Goal: Transaction & Acquisition: Purchase product/service

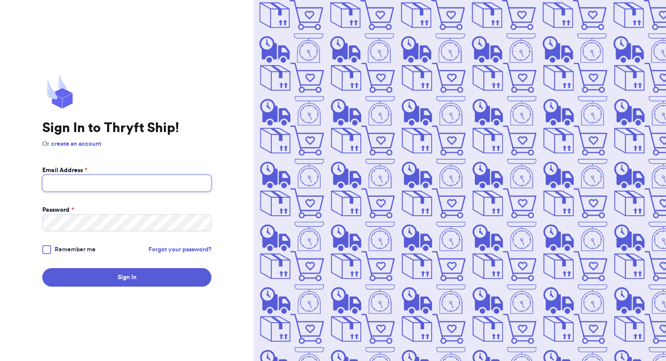
type input "[EMAIL_ADDRESS][DOMAIN_NAME]"
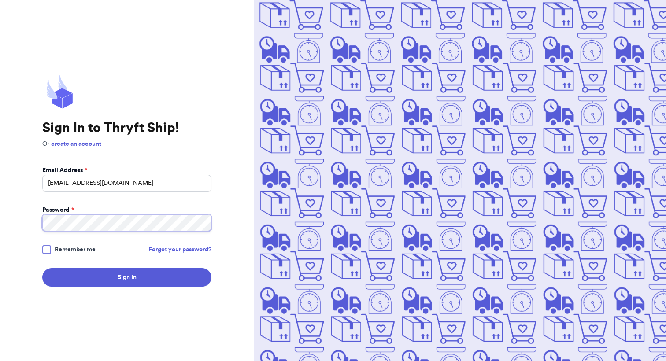
click at [127, 277] on button "Sign In" at bounding box center [126, 277] width 169 height 18
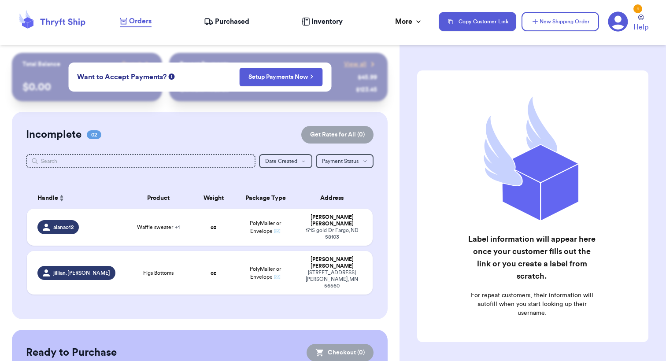
click at [234, 25] on span "Purchased" at bounding box center [232, 21] width 34 height 11
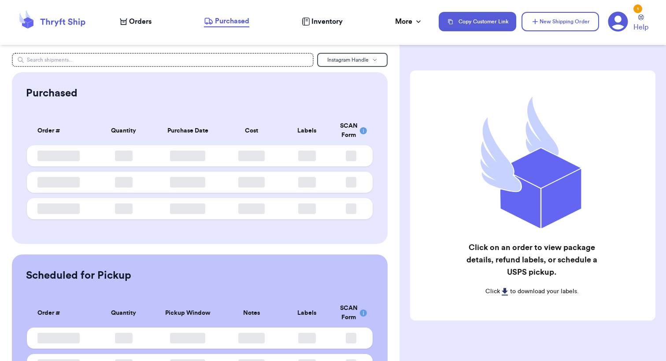
click at [141, 20] on span "Orders" at bounding box center [140, 21] width 22 height 11
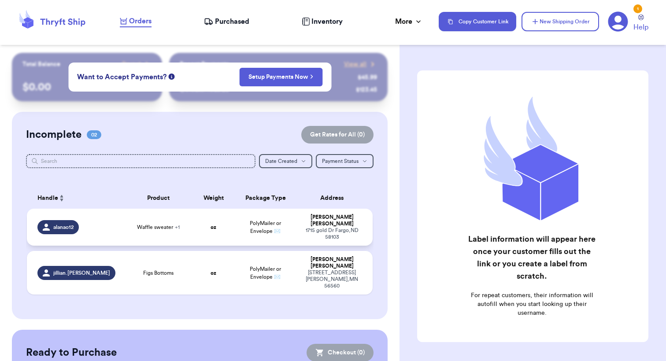
click at [194, 226] on td "oz" at bounding box center [213, 227] width 41 height 37
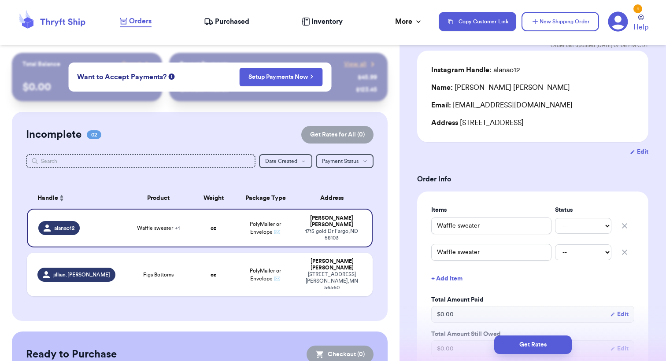
scroll to position [171, 0]
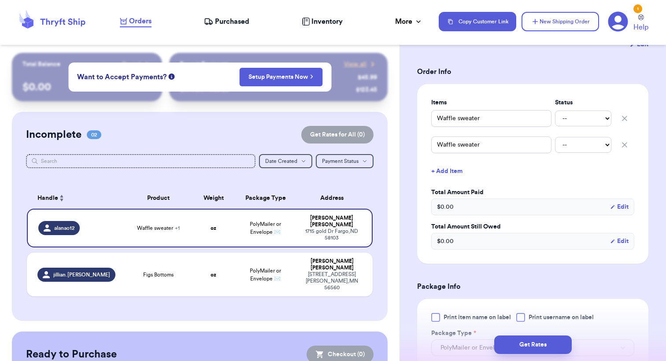
click at [628, 145] on icon "button" at bounding box center [624, 144] width 9 height 9
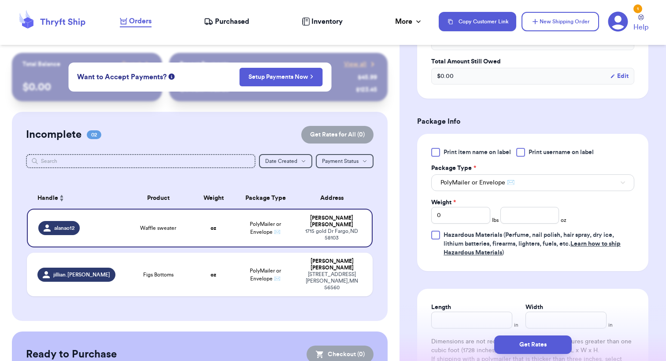
scroll to position [311, 0]
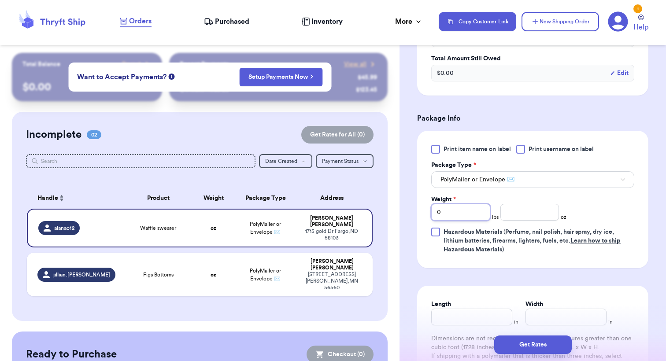
click at [459, 214] on input "0" at bounding box center [460, 212] width 59 height 17
type input "1"
click at [542, 214] on input "number" at bounding box center [529, 212] width 59 height 17
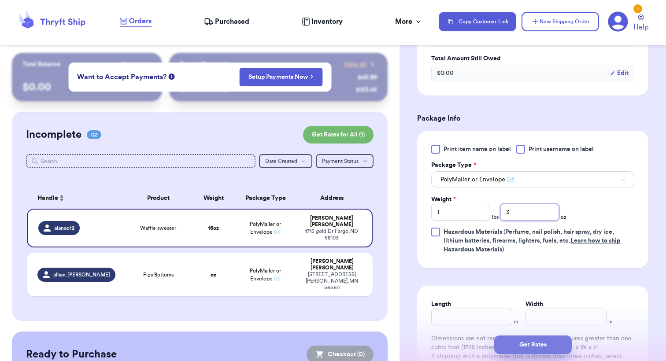
type input "3"
click at [540, 341] on button "Get Rates" at bounding box center [533, 345] width 78 height 18
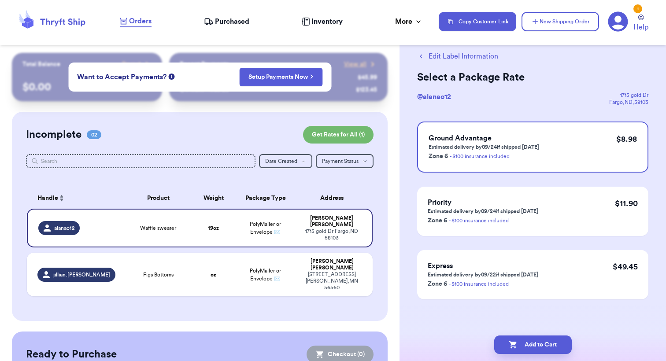
scroll to position [0, 0]
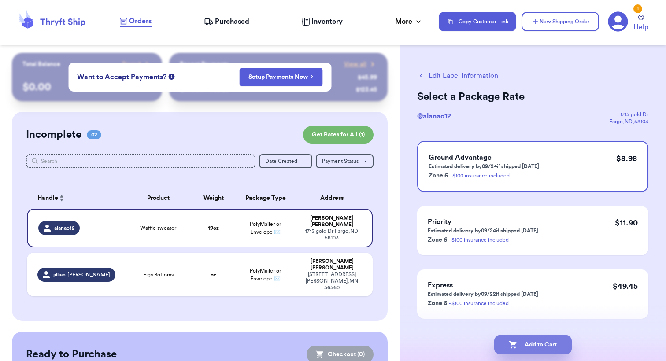
click at [532, 344] on button "Add to Cart" at bounding box center [533, 345] width 78 height 18
checkbox input "true"
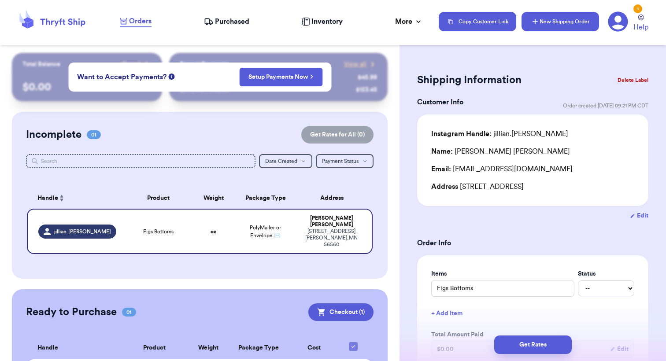
click at [566, 23] on button "New Shipping Order" at bounding box center [560, 21] width 78 height 19
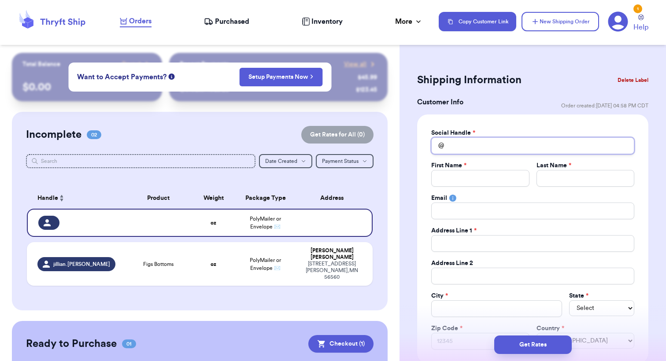
click at [459, 141] on input "Total Amount Paid" at bounding box center [532, 145] width 203 height 17
type input "j"
type input "je"
type input "jen"
type input "je"
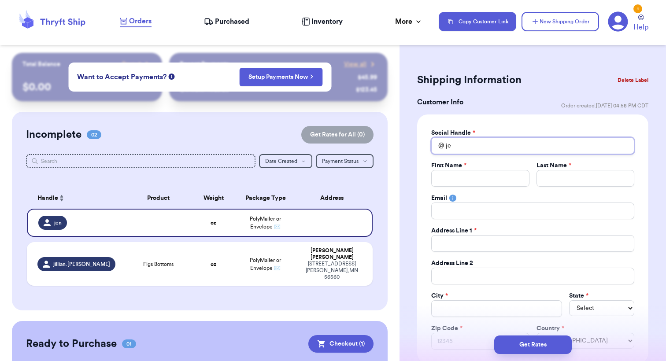
type input "j"
type input "f"
type input "fe"
type input "fer"
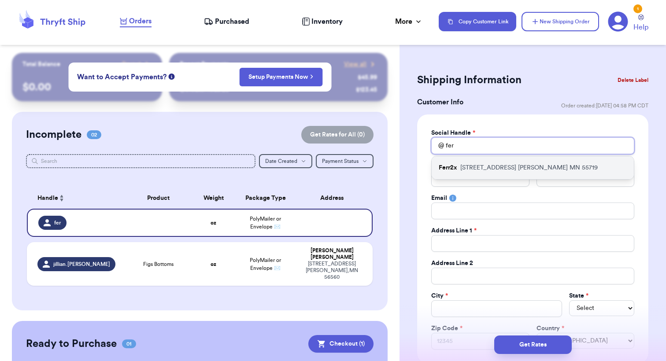
type input "fer"
click at [471, 167] on p "[STREET_ADDRESS][PERSON_NAME]" at bounding box center [528, 167] width 137 height 9
type input "Ferr2x"
type input "[PERSON_NAME]"
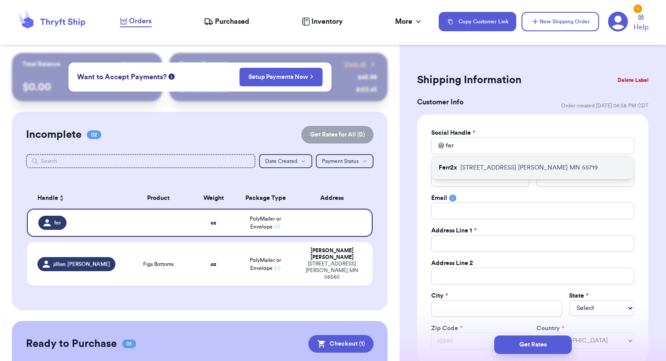
type input "[EMAIL_ADDRESS][DOMAIN_NAME]"
type input "[STREET_ADDRESS]"
type input "[PERSON_NAME]"
select select "MN"
type input "55719"
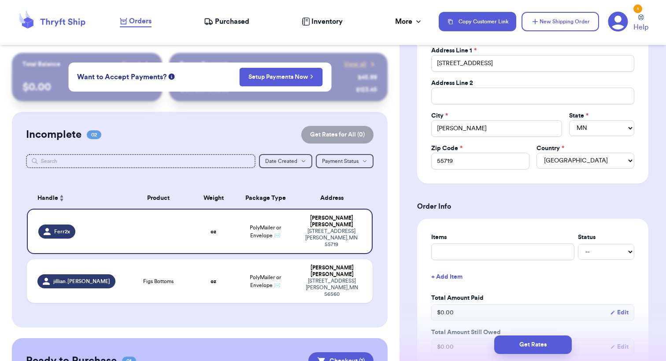
scroll to position [189, 0]
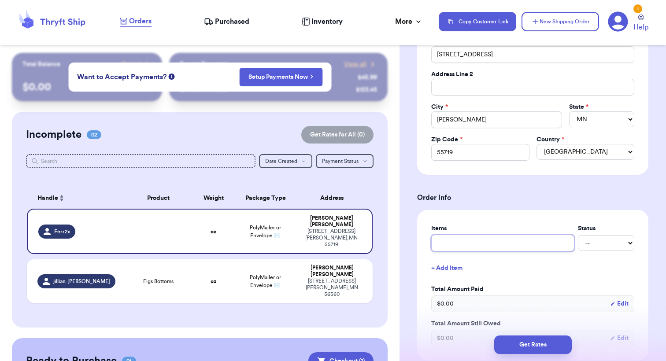
type input "F"
type input "Fl"
type input "Fla"
type input "Flan"
type input "Flann"
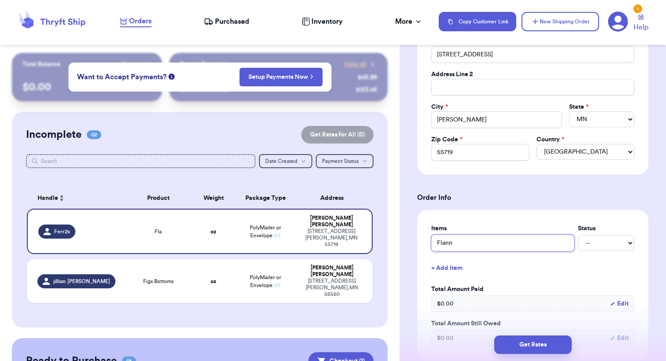
type input "Flanne"
type input "Flannel"
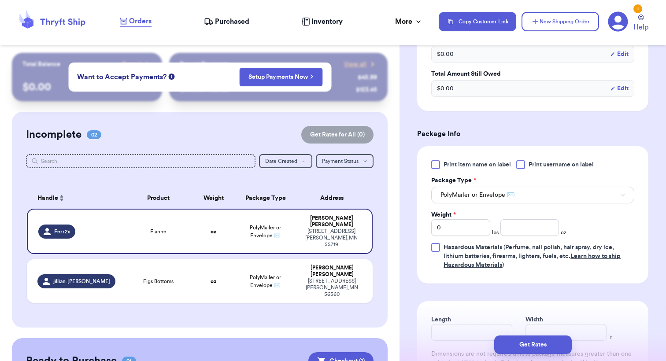
scroll to position [459, 0]
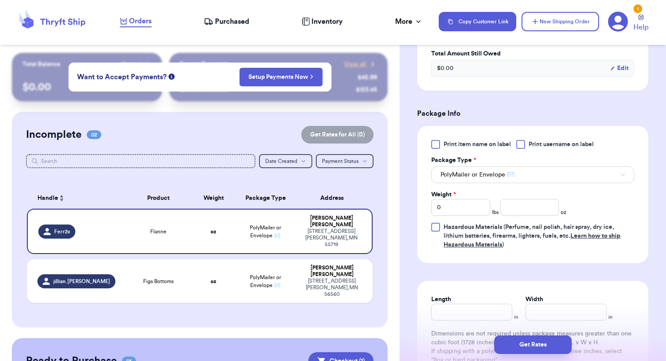
type input "Flannel"
click at [467, 207] on input "0" at bounding box center [460, 207] width 59 height 17
type input "1"
click at [513, 207] on input "number" at bounding box center [529, 207] width 59 height 17
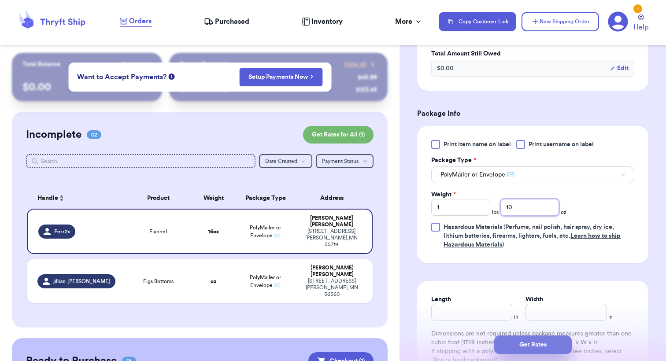
type input "10"
click at [518, 345] on button "Get Rates" at bounding box center [533, 345] width 78 height 18
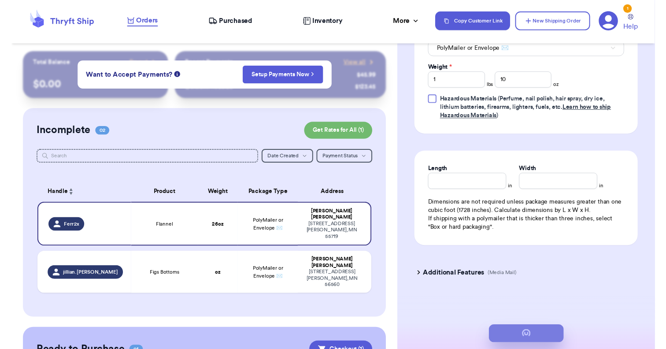
scroll to position [0, 0]
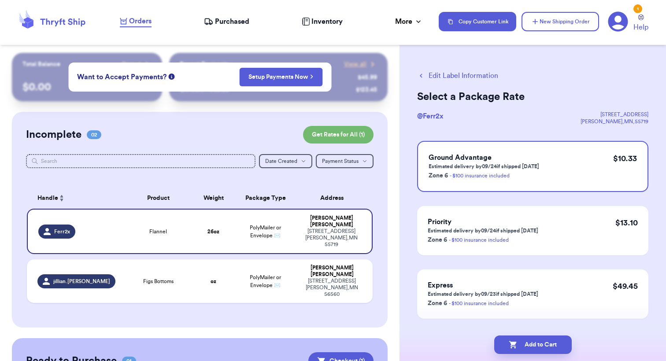
click at [518, 345] on button "Add to Cart" at bounding box center [533, 345] width 78 height 18
checkbox input "true"
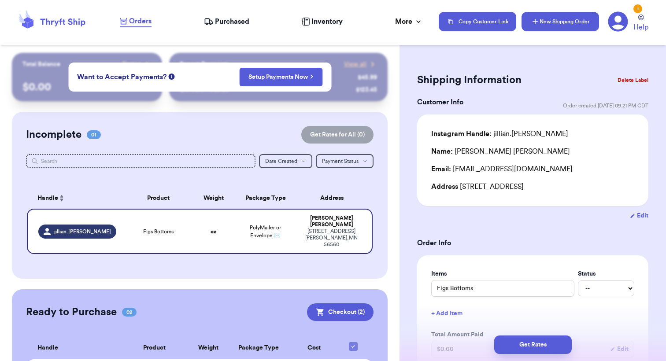
click at [573, 27] on button "New Shipping Order" at bounding box center [560, 21] width 78 height 19
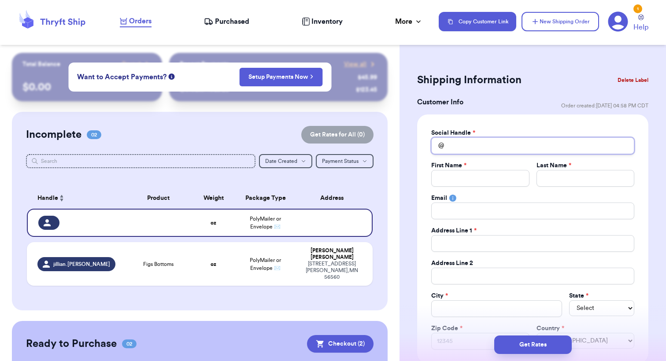
click at [488, 138] on input "Total Amount Paid" at bounding box center [532, 145] width 203 height 17
type input "a"
type input "as"
type input "ash"
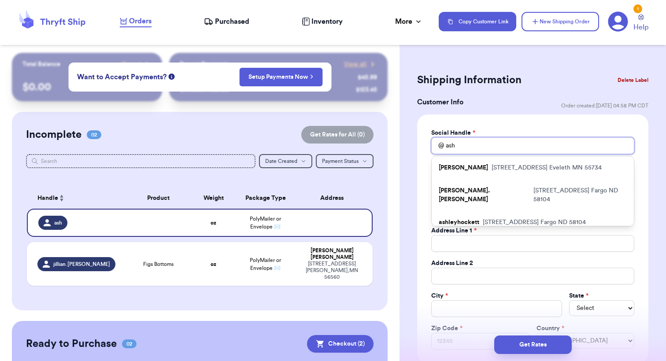
type input "ashl"
type input "ash"
type input "as"
type input "a"
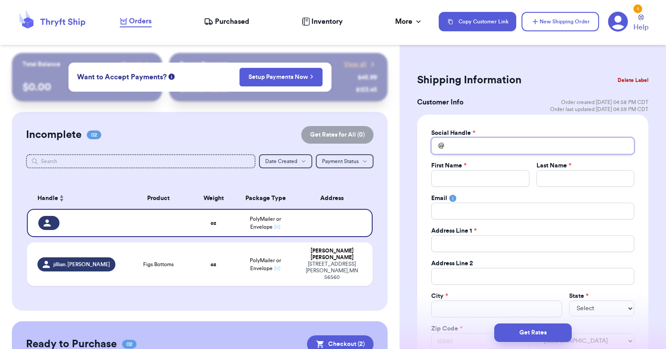
type input "a"
type input "a."
type input "a.s"
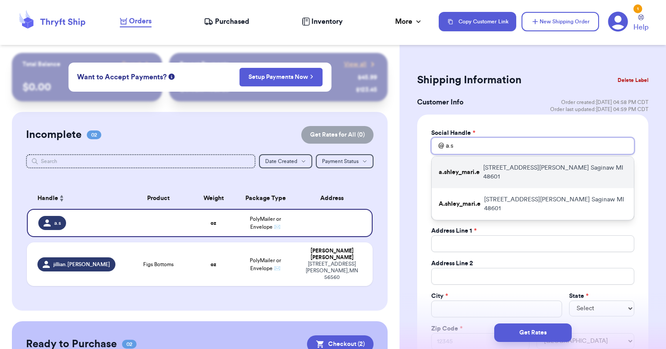
type input "a.s"
click at [508, 171] on p "[STREET_ADDRESS][PERSON_NAME][PERSON_NAME]" at bounding box center [555, 172] width 144 height 18
type input "a.shley_mari.e"
type input "[PERSON_NAME]"
type input "Brown"
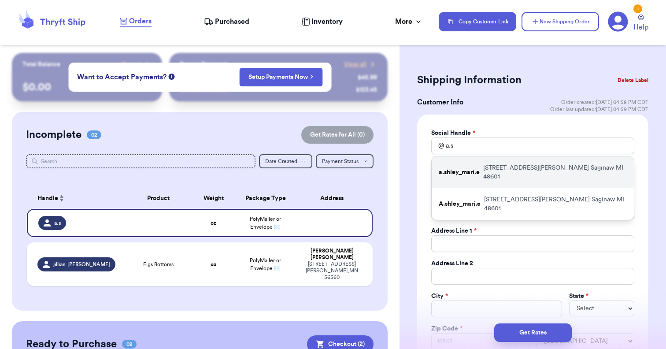
type input "[EMAIL_ADDRESS][PERSON_NAME][DOMAIN_NAME]"
type input "[STREET_ADDRESS][PERSON_NAME]"
type input "Saginaw"
select select "MI"
type input "48601"
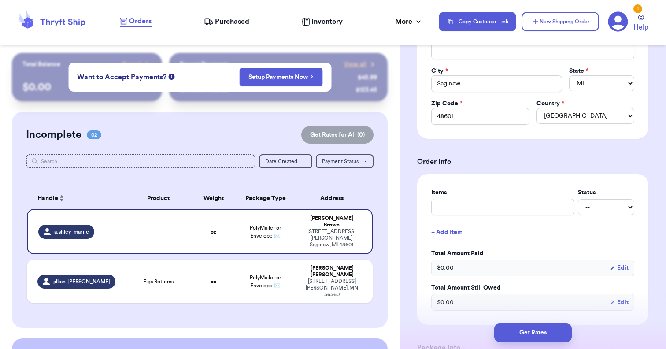
scroll to position [225, 0]
type input "O"
type input "Ol"
type input "Old"
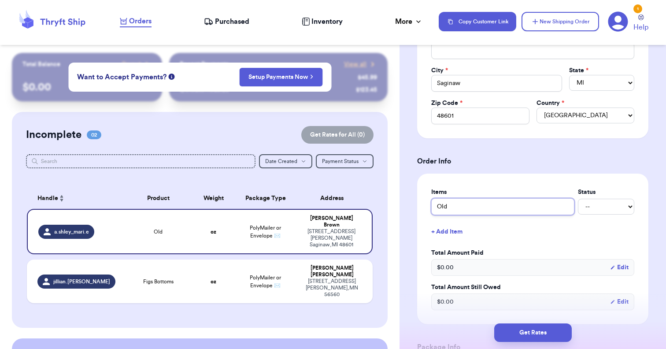
type input "Old N"
type input "Old Na"
type input "Old Nav"
type input "Old Navy"
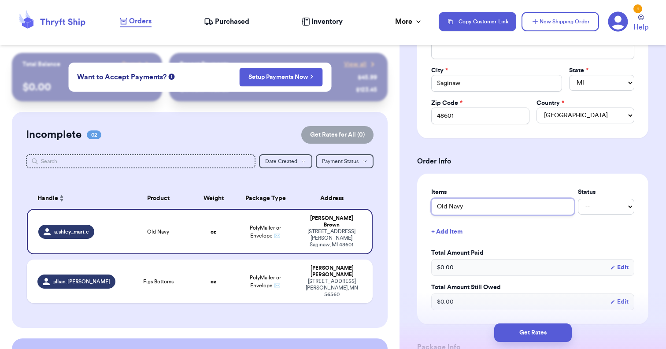
type input "Old Navy F"
type input "Old Navy Fl"
type input "Old Navy Fla"
type input "Old Navy Fl"
type input "Old Navy F"
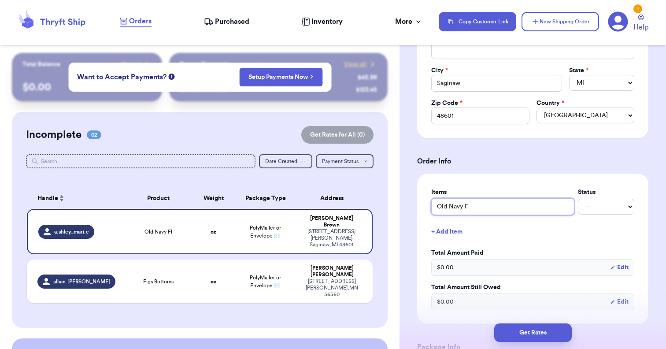
type input "Old Navy"
type input "Old Navy W"
type input "Old Navy Wi"
type input "Old Navy Wid"
type input "Old Navy Wide"
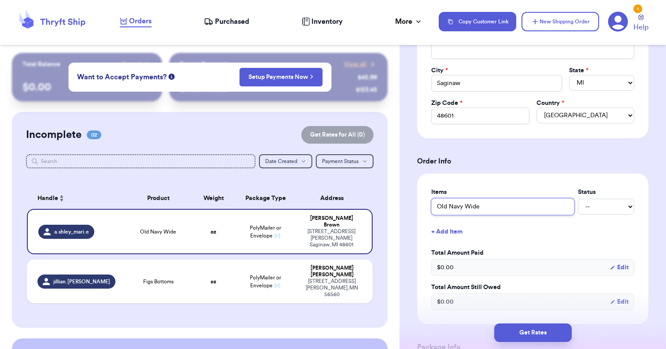
type input "Old Navy Wide"
type input "Old Navy Wide L"
type input "Old Navy Wide Le"
type input "Old Navy Wide Leg"
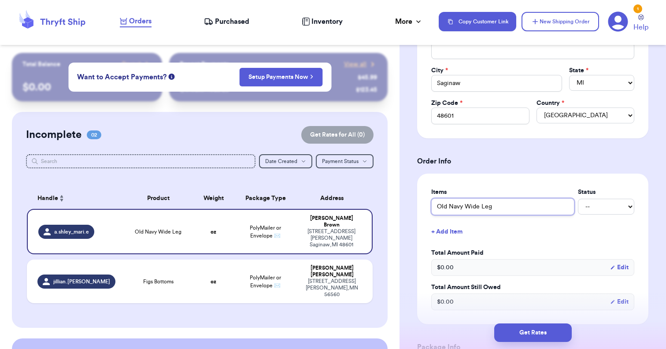
type input "Old Navy Wide Leg P"
type input "Old Navy Wide Leg Pa"
type input "Old Navy Wide Leg Pan"
type input "Old Navy Wide Leg Pant"
type input "Old Navy Wide Leg Pants"
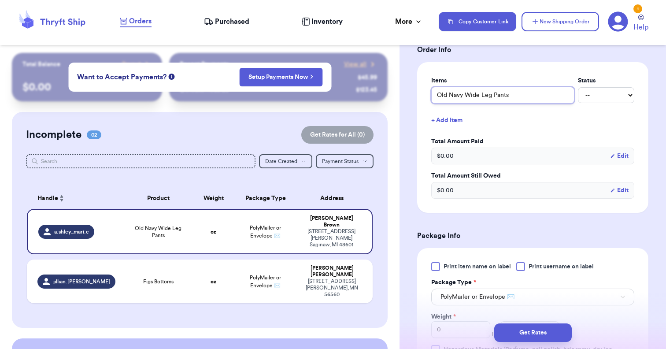
scroll to position [438, 0]
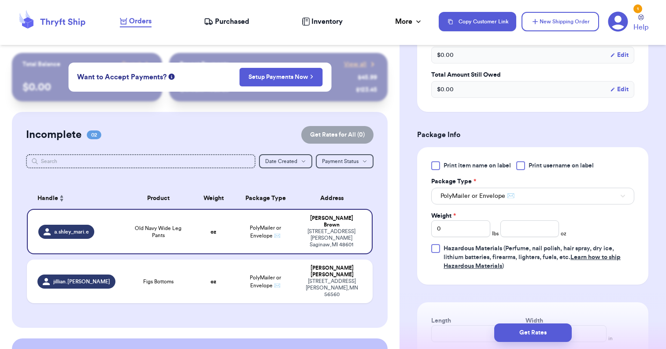
type input "Old Navy Wide Leg Pants"
click at [510, 227] on input "number" at bounding box center [529, 228] width 59 height 17
type input "9"
click at [528, 329] on button "Get Rates" at bounding box center [533, 332] width 78 height 18
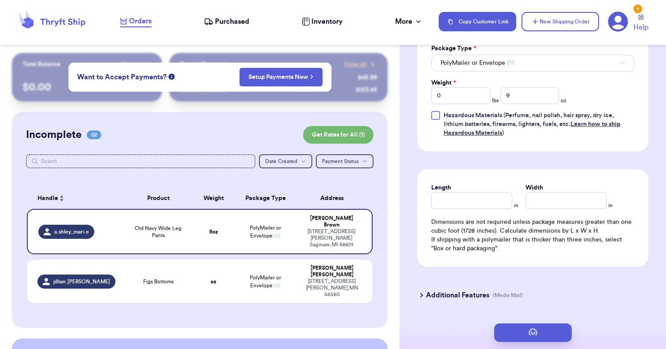
scroll to position [0, 0]
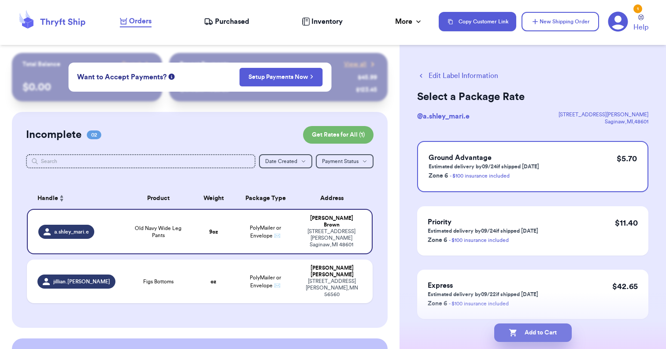
click at [524, 329] on button "Add to Cart" at bounding box center [533, 332] width 78 height 18
checkbox input "true"
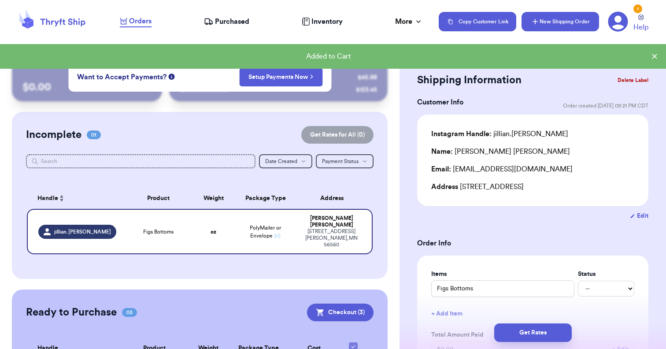
click at [556, 27] on button "New Shipping Order" at bounding box center [560, 21] width 78 height 19
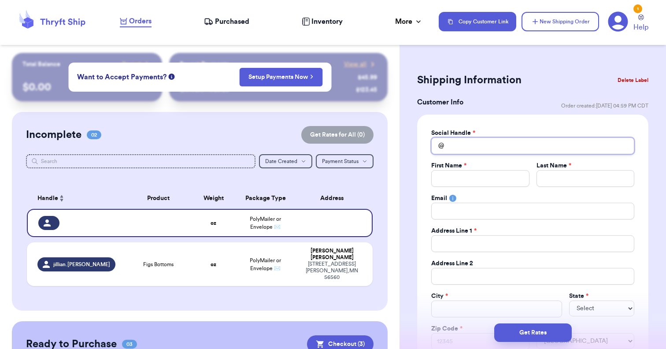
click at [467, 150] on input "Total Amount Paid" at bounding box center [532, 145] width 203 height 17
type input "l"
type input "li"
type input "lin"
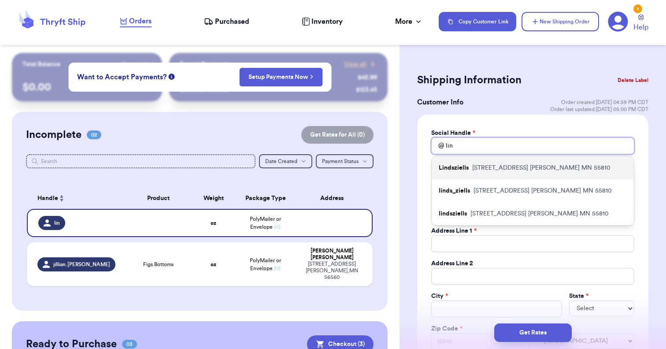
type input "lin"
click at [517, 166] on p "[STREET_ADDRESS][PERSON_NAME]" at bounding box center [541, 167] width 138 height 9
type input "Lindsziells"
type input "[PERSON_NAME]"
type input "ziells"
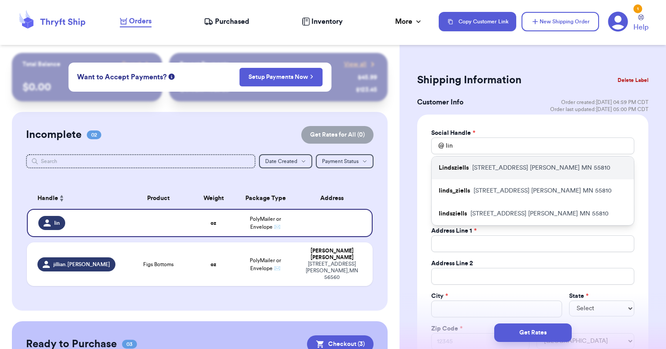
type input "[EMAIL_ADDRESS][DOMAIN_NAME]"
type input "[STREET_ADDRESS]"
type input "[PERSON_NAME]"
select select "MN"
type input "55810"
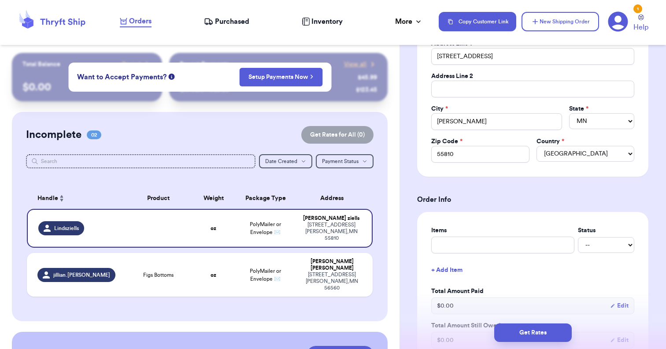
scroll to position [198, 0]
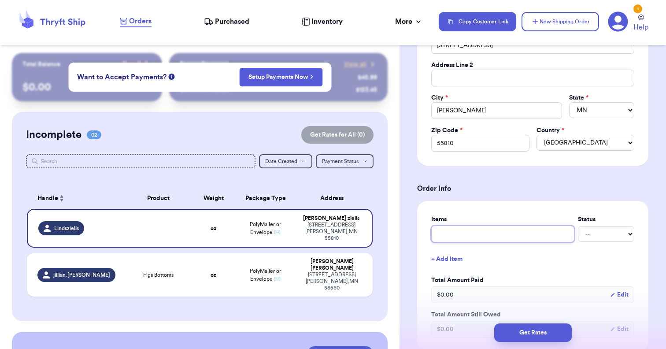
type input "A"
type input "A+"
type input "A+F"
type input "A+F T"
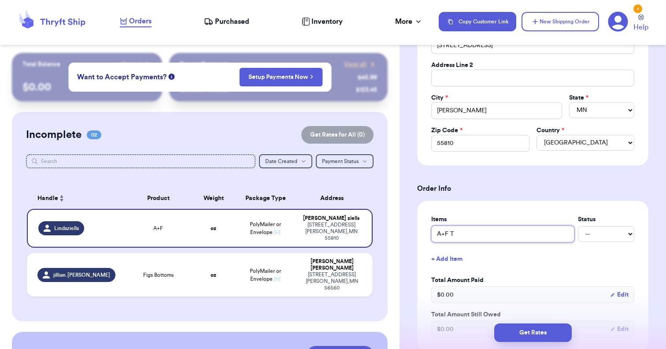
type input "A+F Te"
type input "A+F Tee"
click at [440, 258] on button "+ Add Item" at bounding box center [533, 258] width 210 height 19
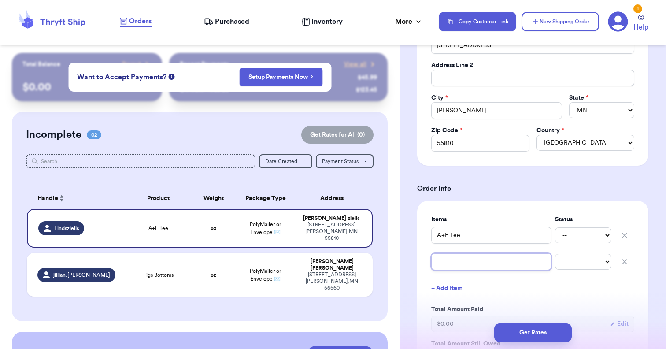
type input "F"
type input "Fr"
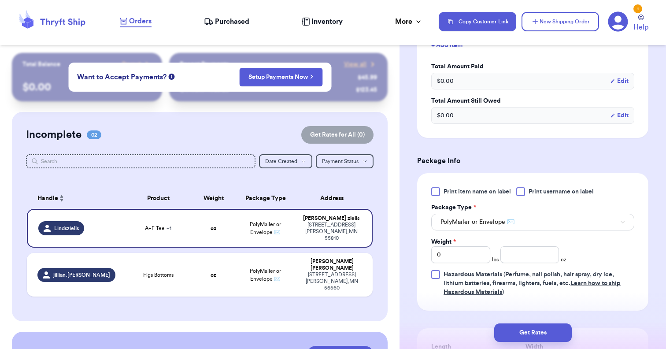
scroll to position [438, 0]
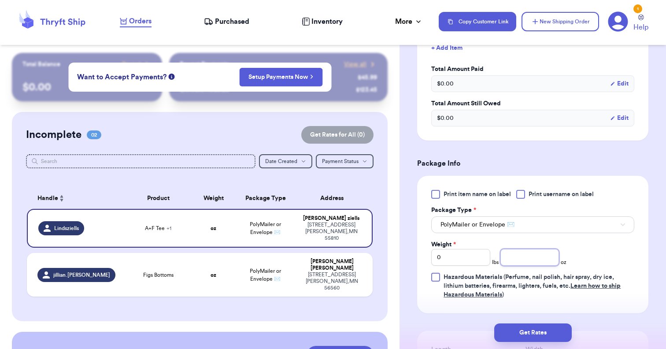
click at [529, 256] on input "number" at bounding box center [529, 257] width 59 height 17
click at [541, 336] on button "Get Rates" at bounding box center [533, 332] width 78 height 18
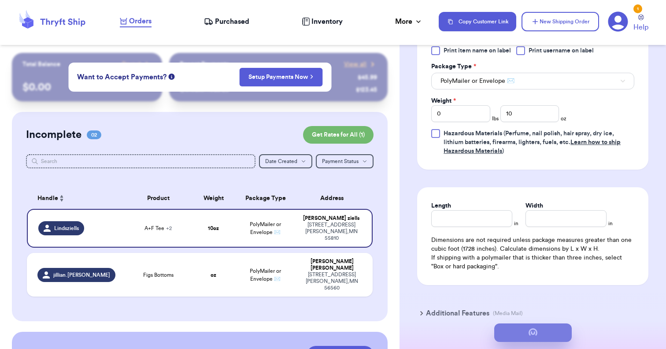
scroll to position [0, 0]
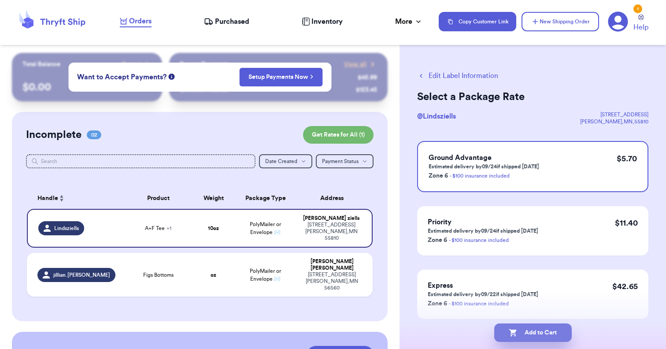
click at [540, 333] on button "Add to Cart" at bounding box center [533, 332] width 78 height 18
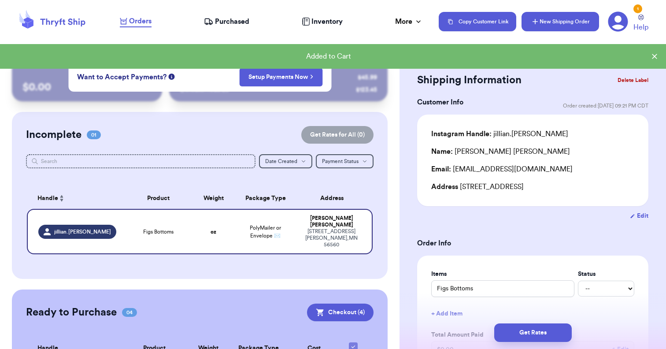
click at [544, 28] on button "New Shipping Order" at bounding box center [560, 21] width 78 height 19
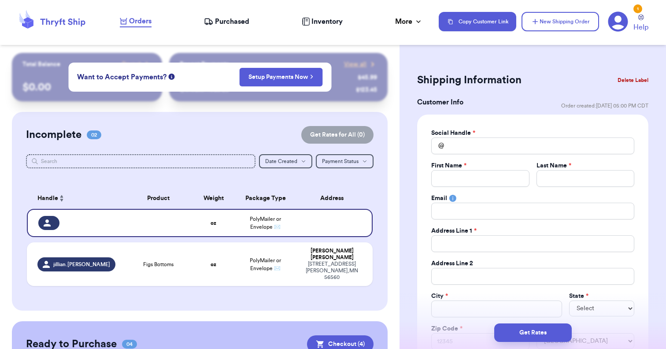
click at [457, 156] on div "Social Handle * @ First Name * Last Name * Email Address Line 1 * Address Line …" at bounding box center [532, 239] width 203 height 221
click at [457, 142] on input "Total Amount Paid" at bounding box center [532, 145] width 203 height 17
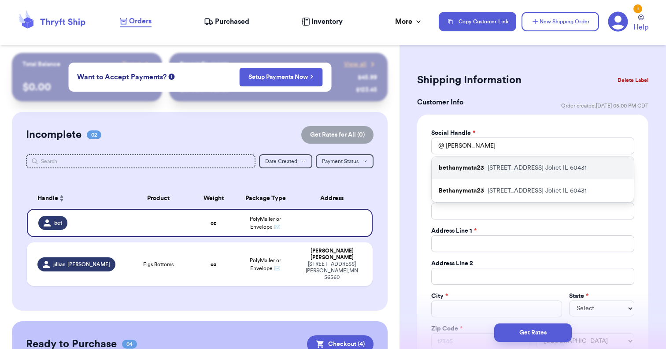
drag, startPoint x: 457, startPoint y: 142, endPoint x: 532, endPoint y: 166, distance: 78.1
click at [532, 166] on p "[STREET_ADDRESS]" at bounding box center [537, 167] width 99 height 9
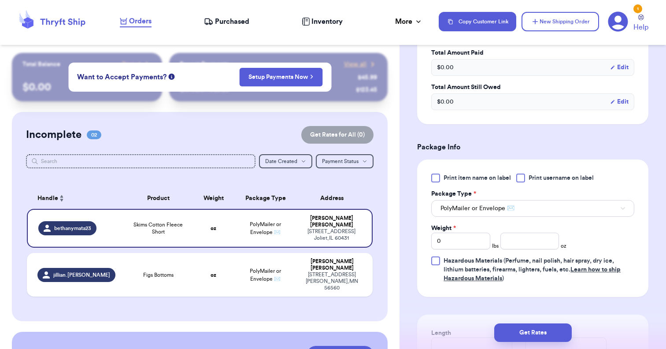
scroll to position [448, 0]
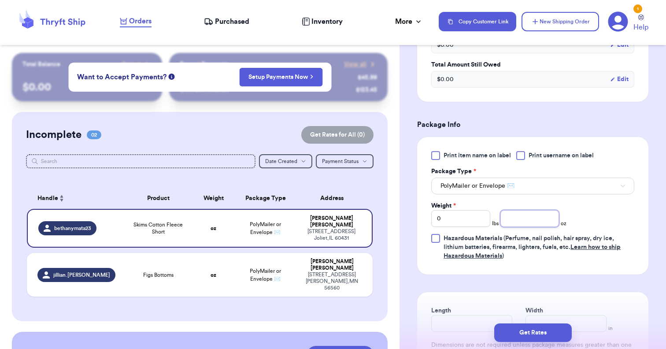
click at [529, 222] on input "number" at bounding box center [529, 218] width 59 height 17
click at [539, 337] on button "Get Rates" at bounding box center [533, 332] width 78 height 18
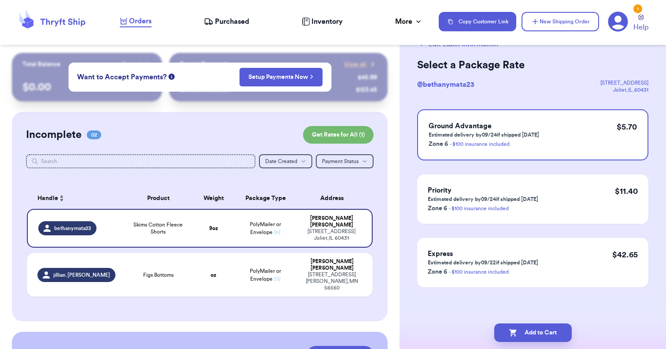
scroll to position [0, 0]
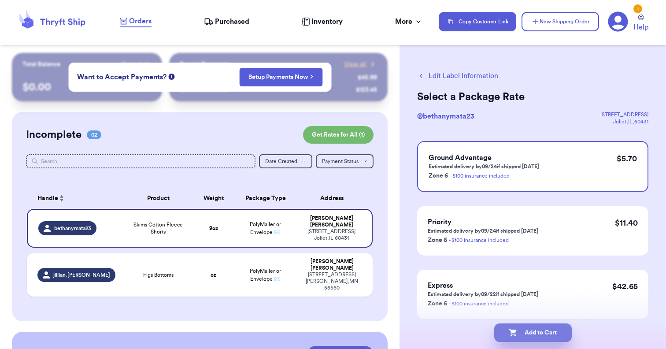
click at [516, 330] on icon "button" at bounding box center [513, 332] width 9 height 9
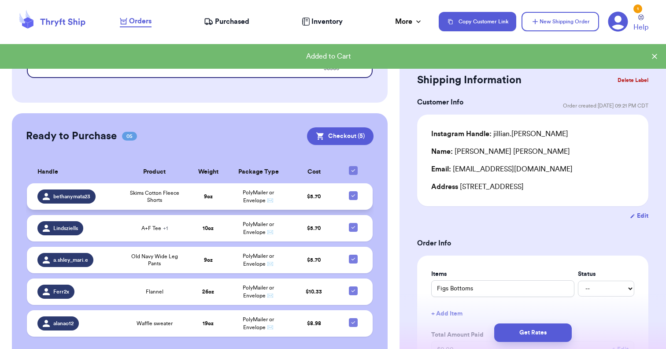
scroll to position [172, 0]
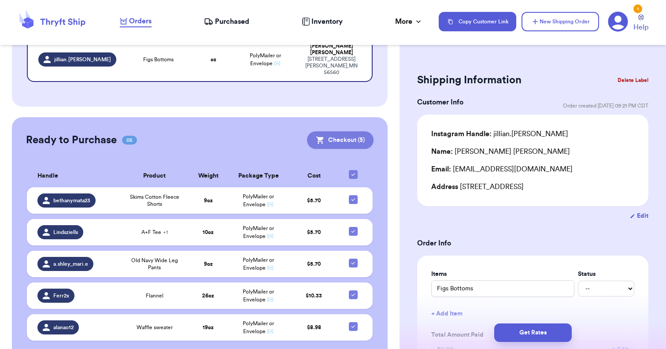
click at [358, 131] on button "Checkout ( 5 )" at bounding box center [340, 140] width 67 height 18
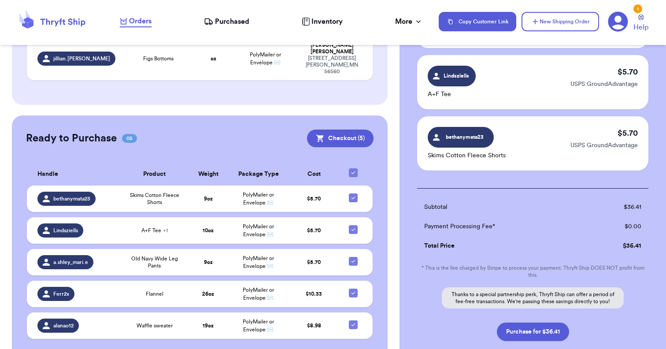
scroll to position [243, 0]
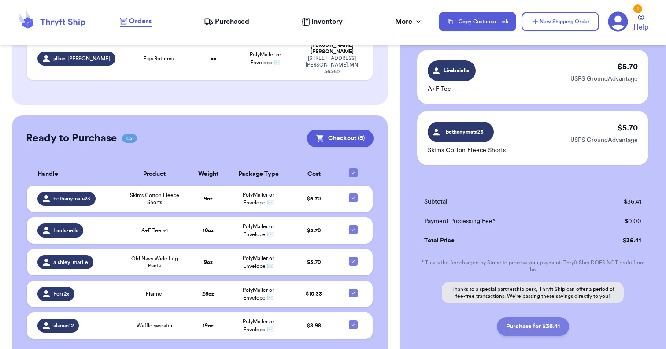
click at [534, 329] on button "Purchase for $36.41" at bounding box center [533, 326] width 72 height 18
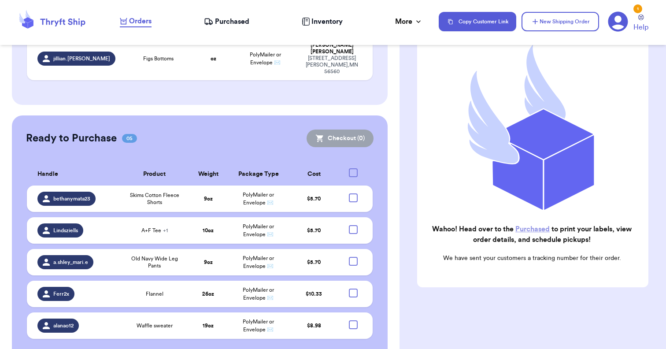
scroll to position [55, 0]
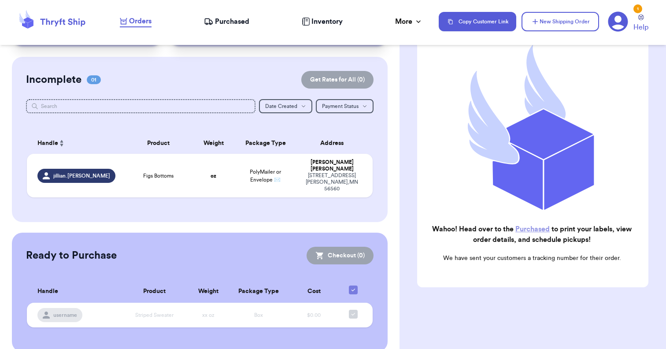
click at [234, 23] on span "Purchased" at bounding box center [232, 21] width 34 height 11
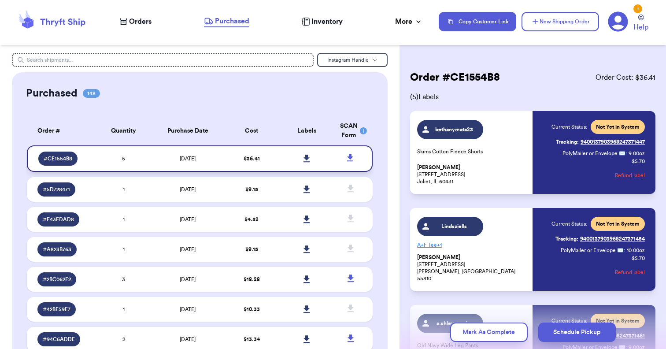
click at [305, 162] on icon at bounding box center [306, 158] width 6 height 7
click at [303, 162] on icon at bounding box center [306, 159] width 7 height 8
click at [580, 332] on button "Schedule Pickup" at bounding box center [577, 331] width 78 height 19
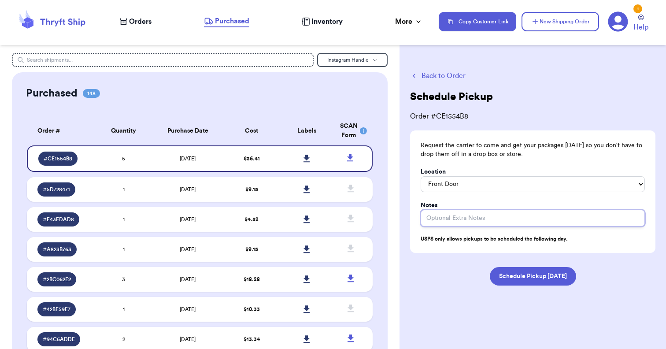
click at [454, 211] on input "Location" at bounding box center [533, 218] width 224 height 17
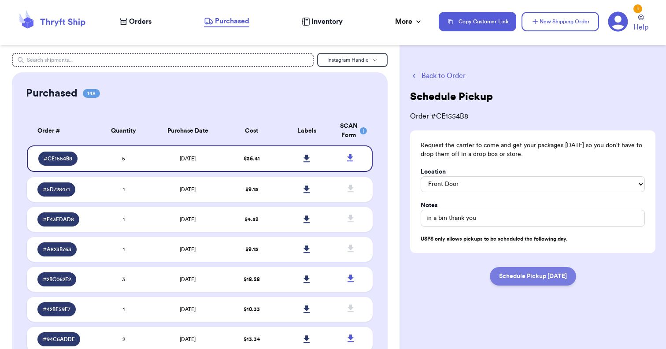
click at [537, 273] on button "Schedule Pickup [DATE]" at bounding box center [533, 276] width 86 height 18
